Goal: Task Accomplishment & Management: Manage account settings

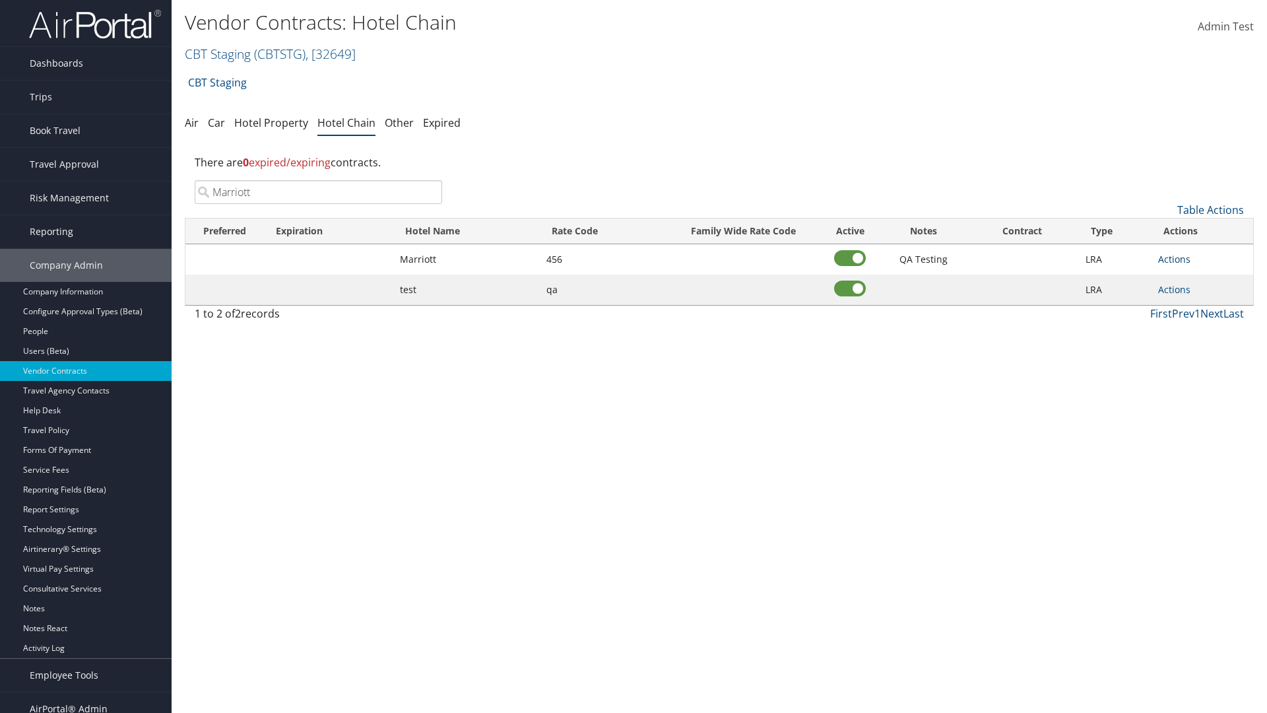
type input "Marriott"
click at [1174, 259] on link "Actions" at bounding box center [1175, 259] width 32 height 13
click at [0, 0] on link "Delete" at bounding box center [0, 0] width 0 height 0
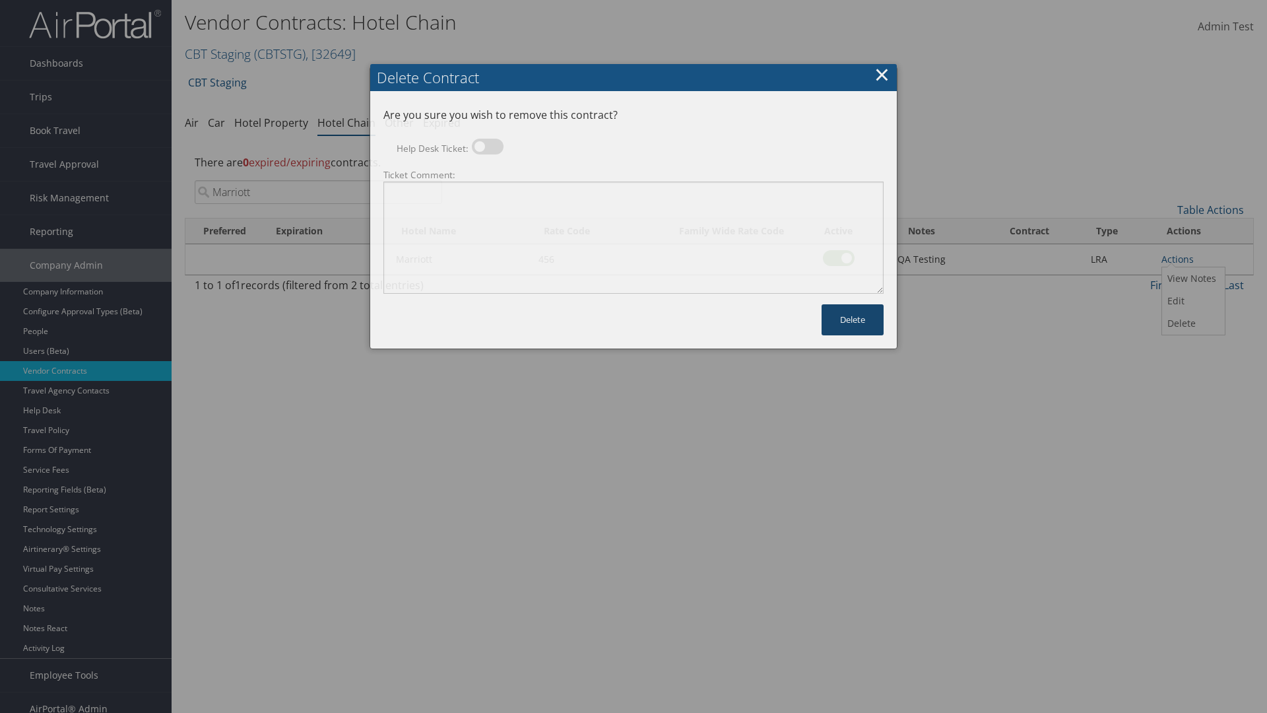
click at [853, 304] on button "Delete" at bounding box center [853, 319] width 62 height 31
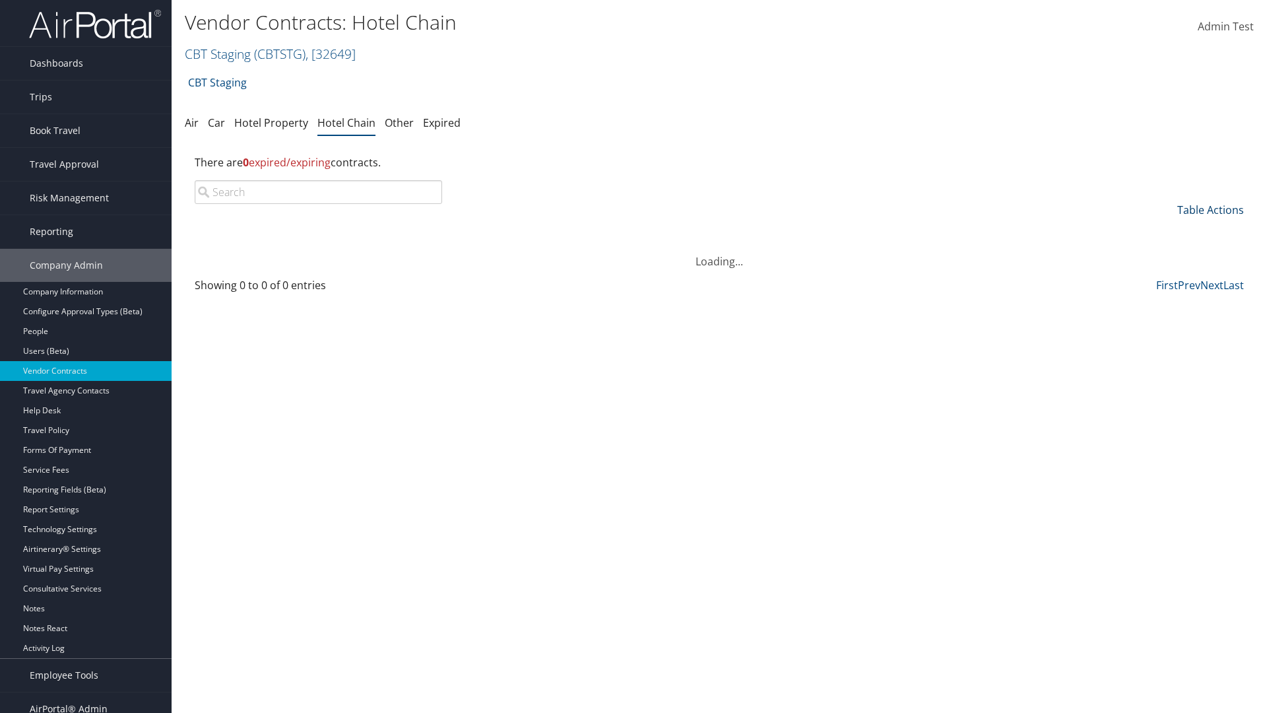
click at [1211, 210] on link "Table Actions" at bounding box center [1211, 210] width 67 height 15
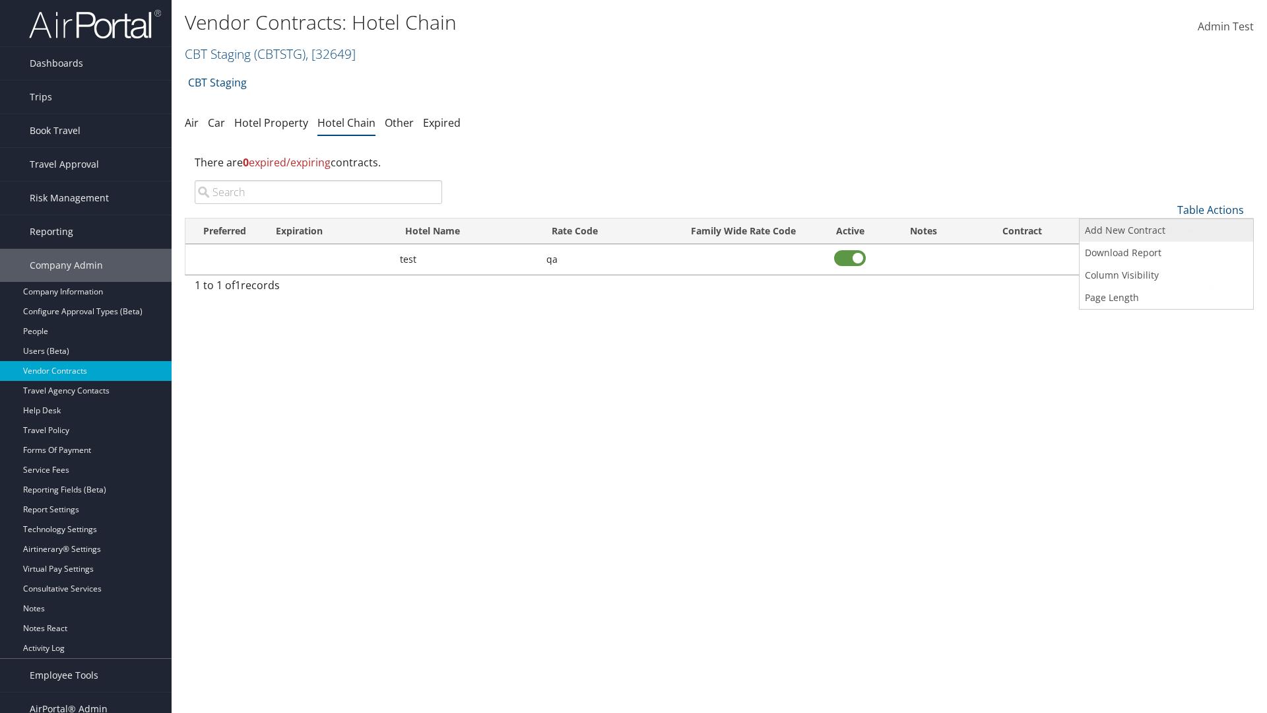
click at [1166, 230] on link "Add New Contract" at bounding box center [1167, 230] width 174 height 22
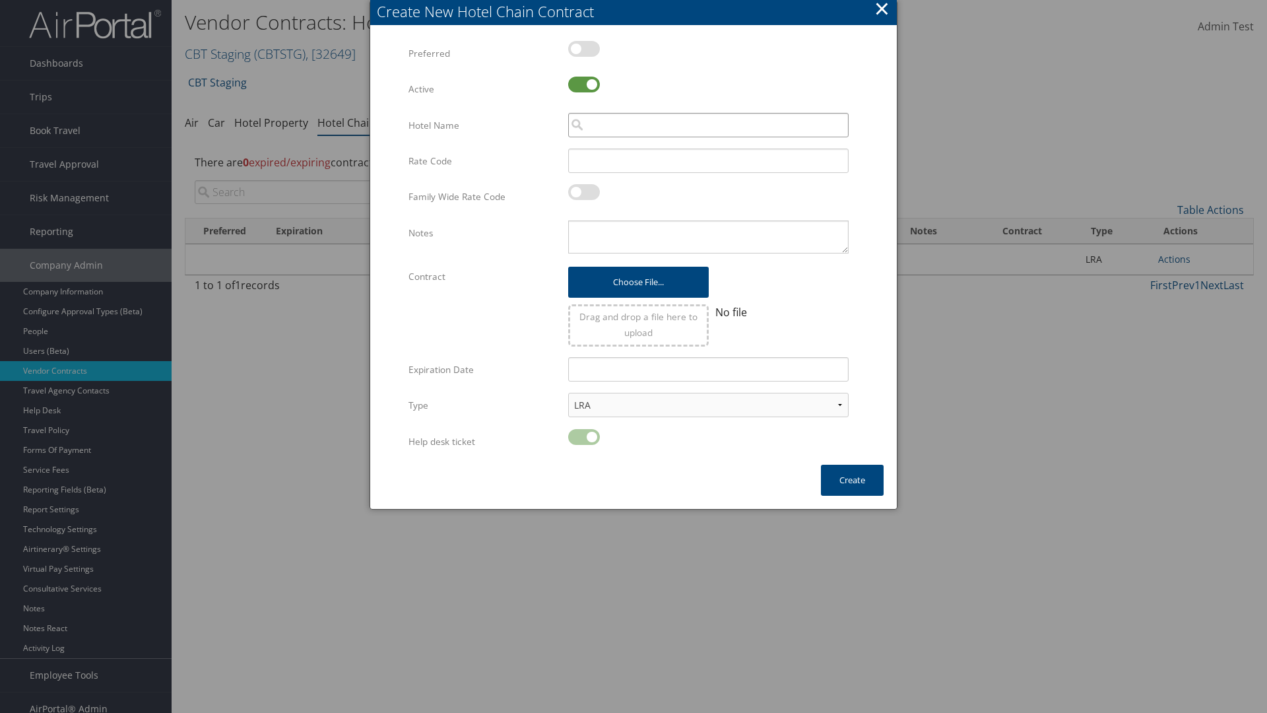
click at [708, 125] on input "search" at bounding box center [708, 125] width 281 height 24
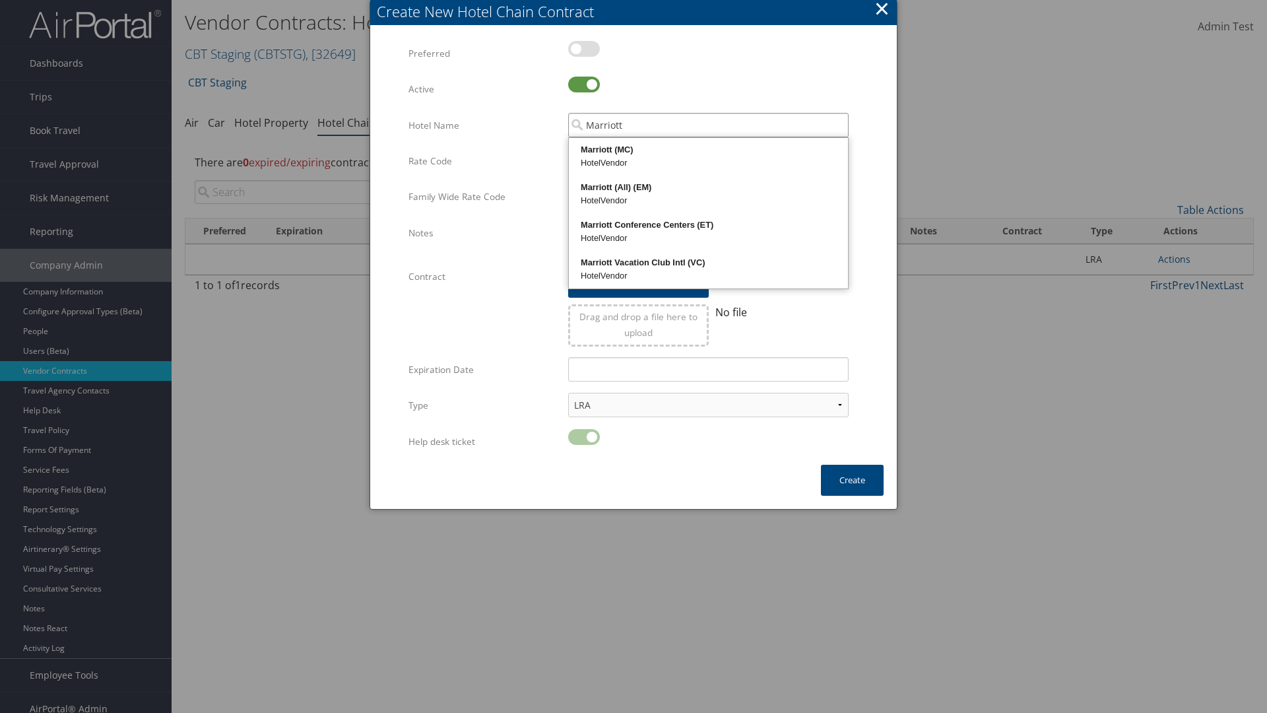
type input "Marriott"
type input "456"
type textarea "QA Testing"
click at [852, 480] on button "Create" at bounding box center [852, 480] width 63 height 31
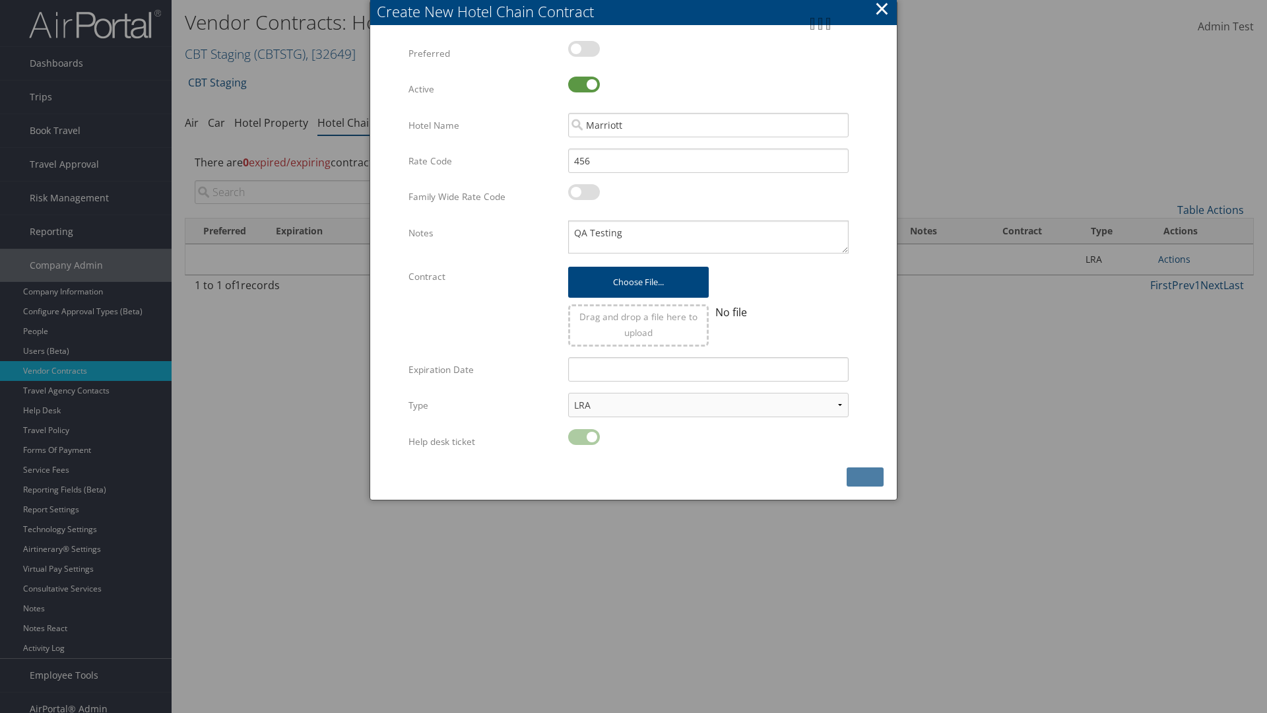
scroll to position [13, 0]
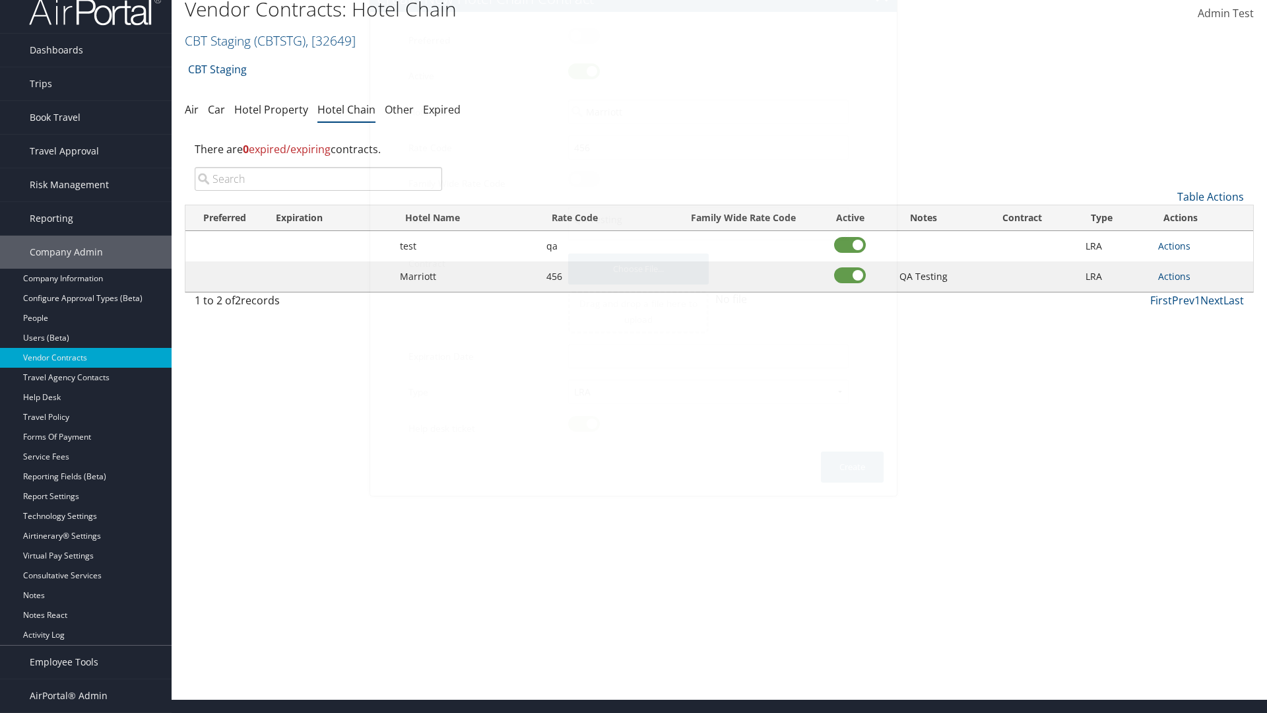
click at [318, 179] on input "search" at bounding box center [319, 179] width 248 height 24
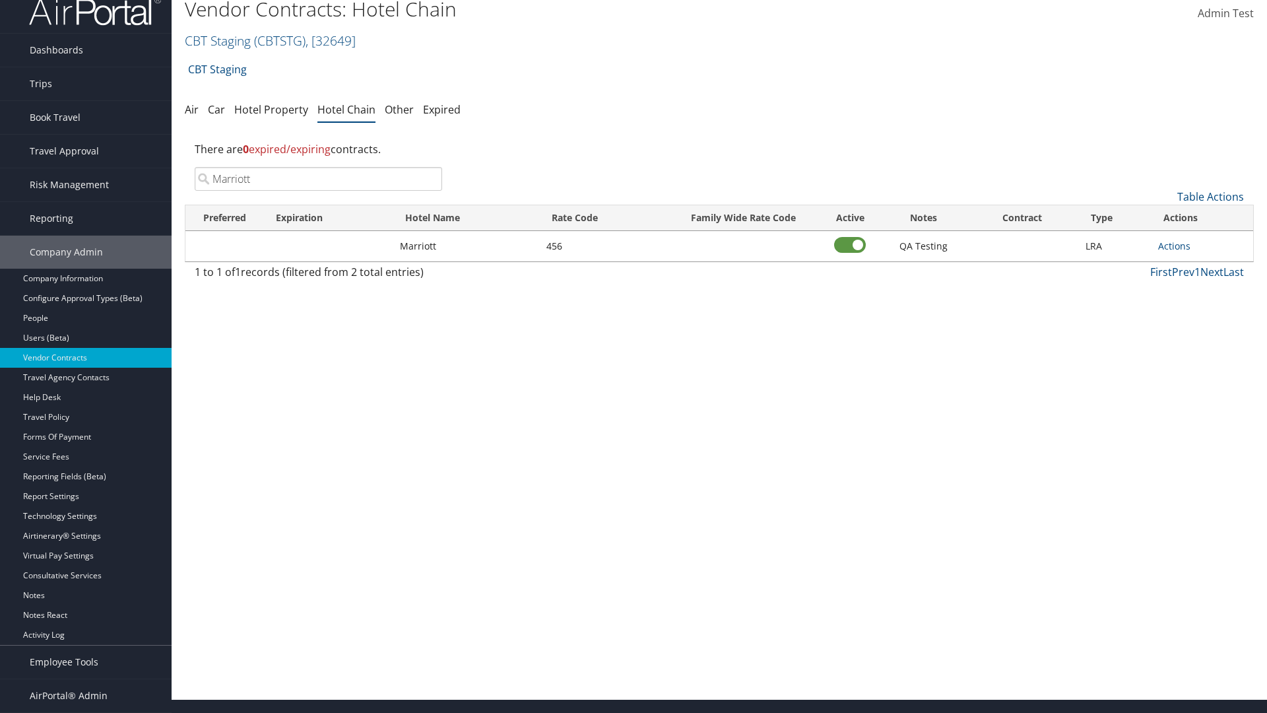
type input "Marriott"
click at [1174, 246] on link "Actions" at bounding box center [1175, 246] width 32 height 13
click at [0, 0] on link "View Notes" at bounding box center [0, 0] width 0 height 0
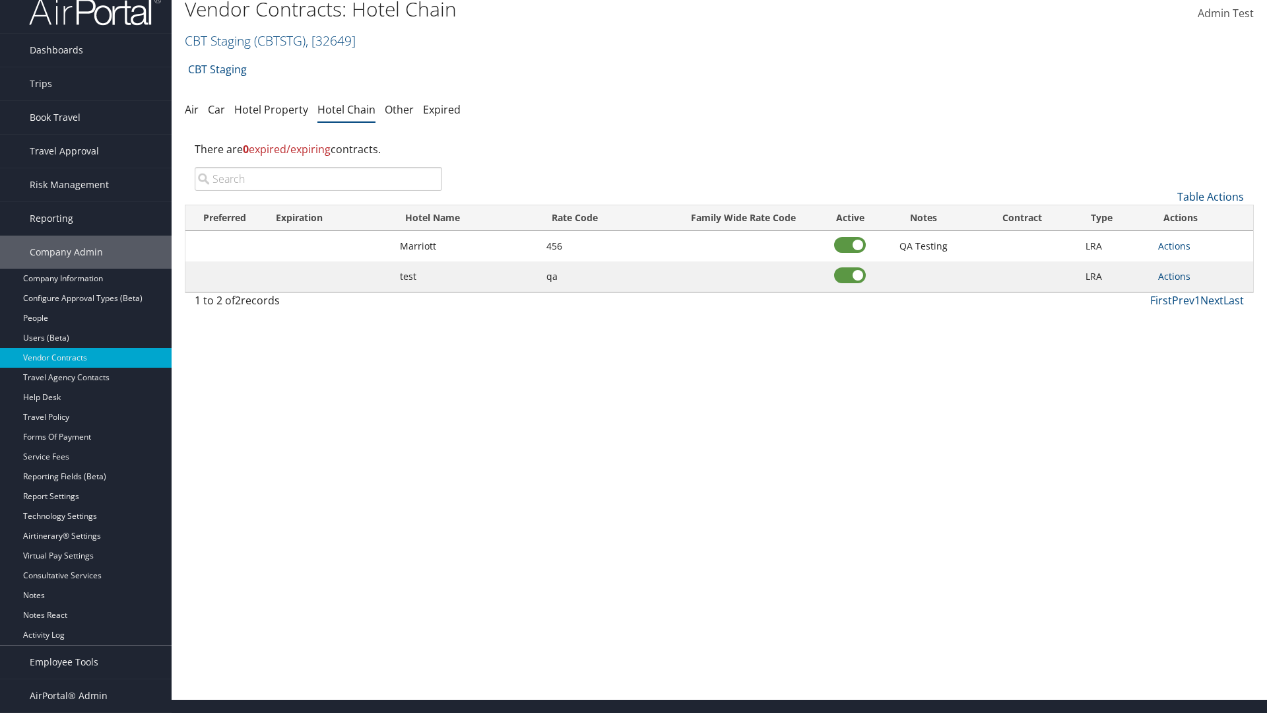
click at [318, 179] on input "search" at bounding box center [319, 179] width 248 height 24
type input "Marriott"
